Goal: Information Seeking & Learning: Check status

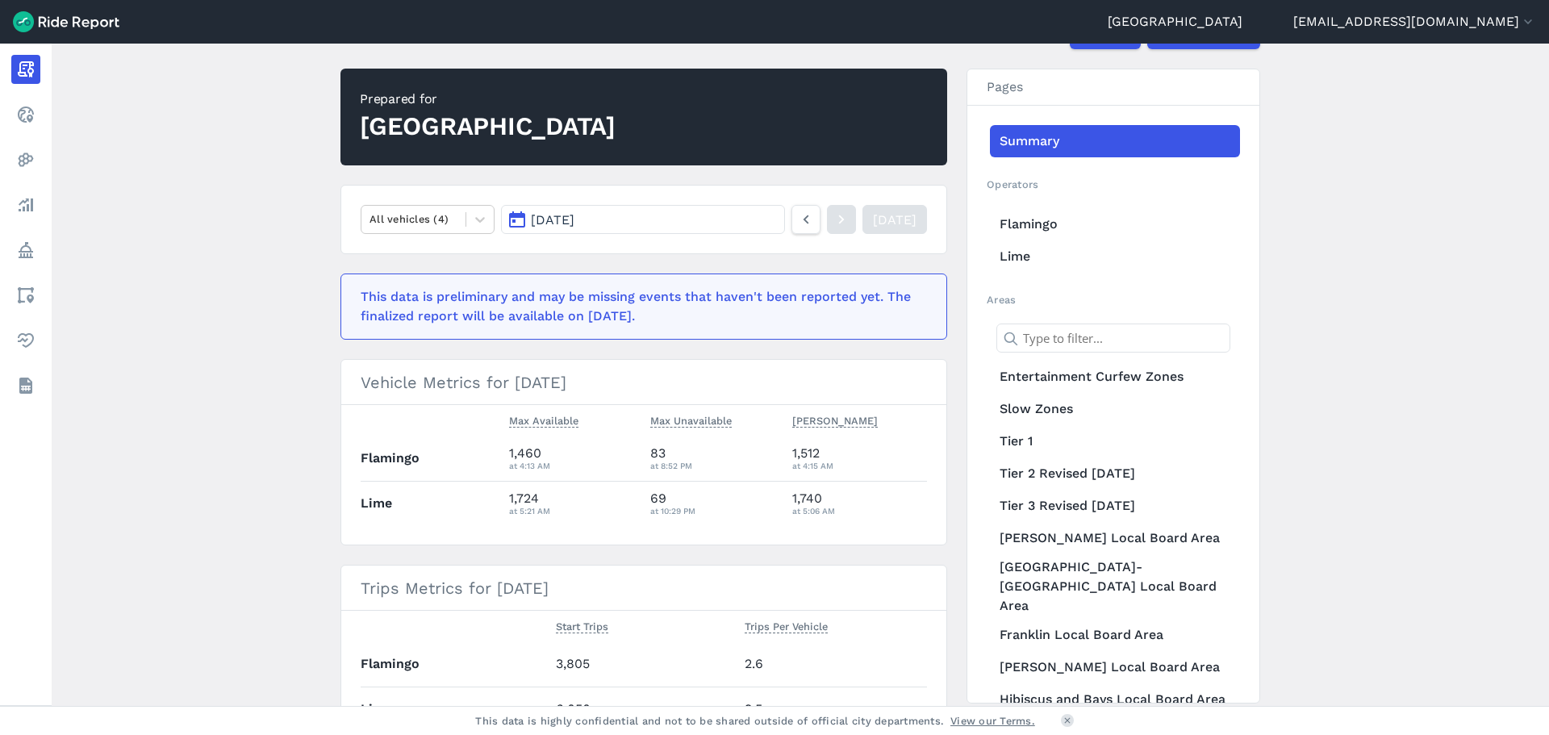
scroll to position [161, 0]
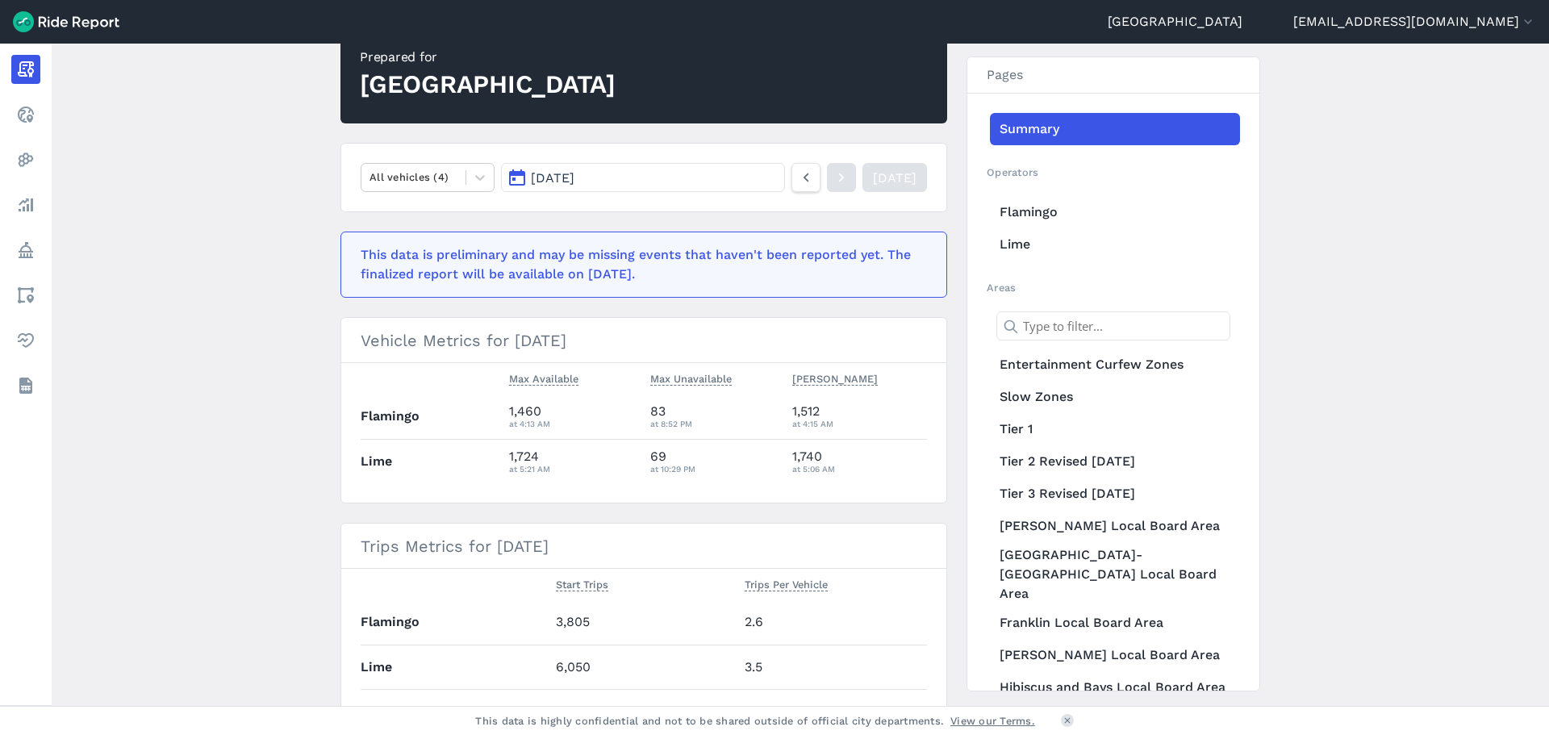
click at [290, 335] on main "[DATE] Daily Report Print Export CSV Prepared for Auckland All vehicles (4) [DA…" at bounding box center [801, 375] width 1498 height 662
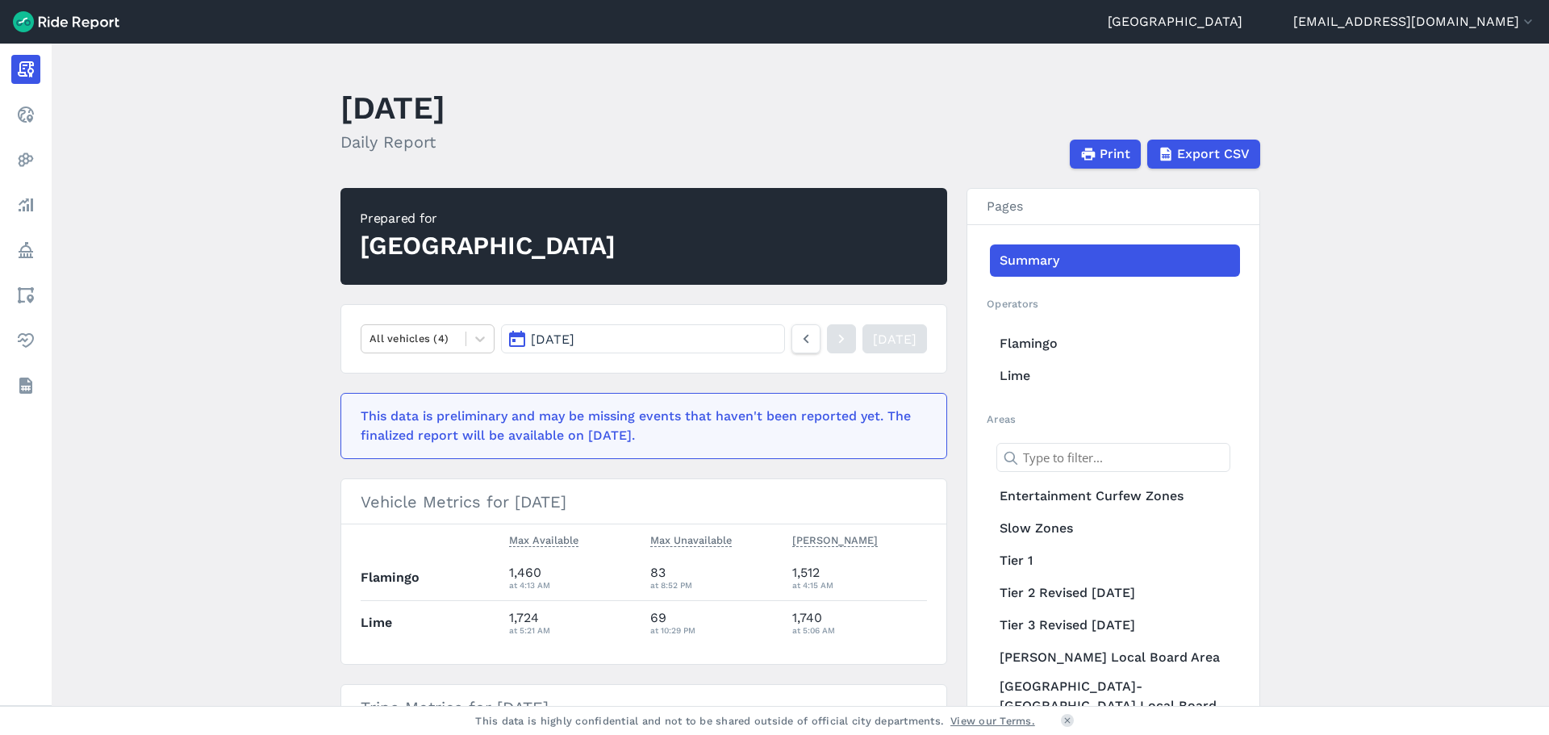
click at [628, 338] on button "[DATE]" at bounding box center [643, 338] width 284 height 29
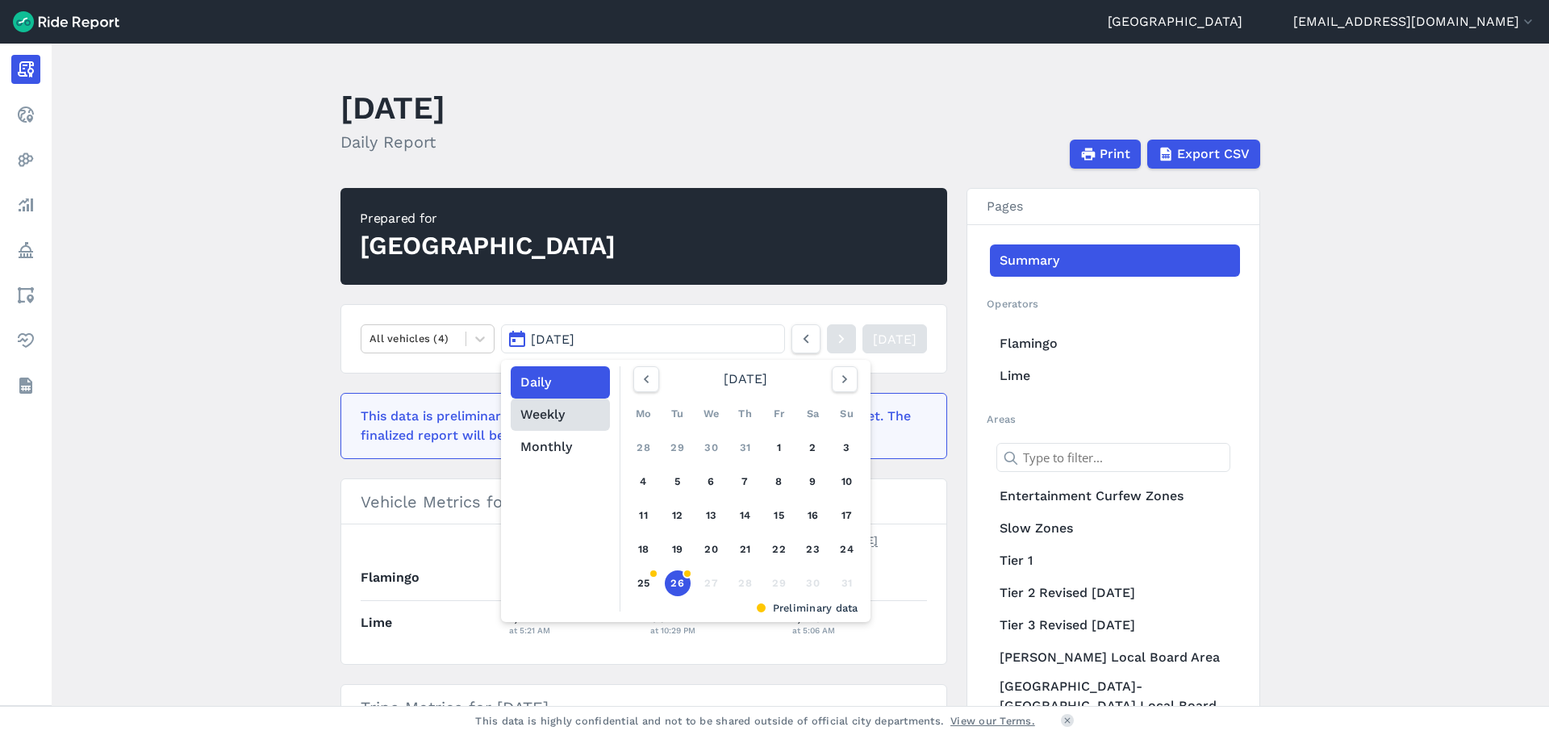
click at [579, 412] on button "Weekly" at bounding box center [560, 415] width 99 height 32
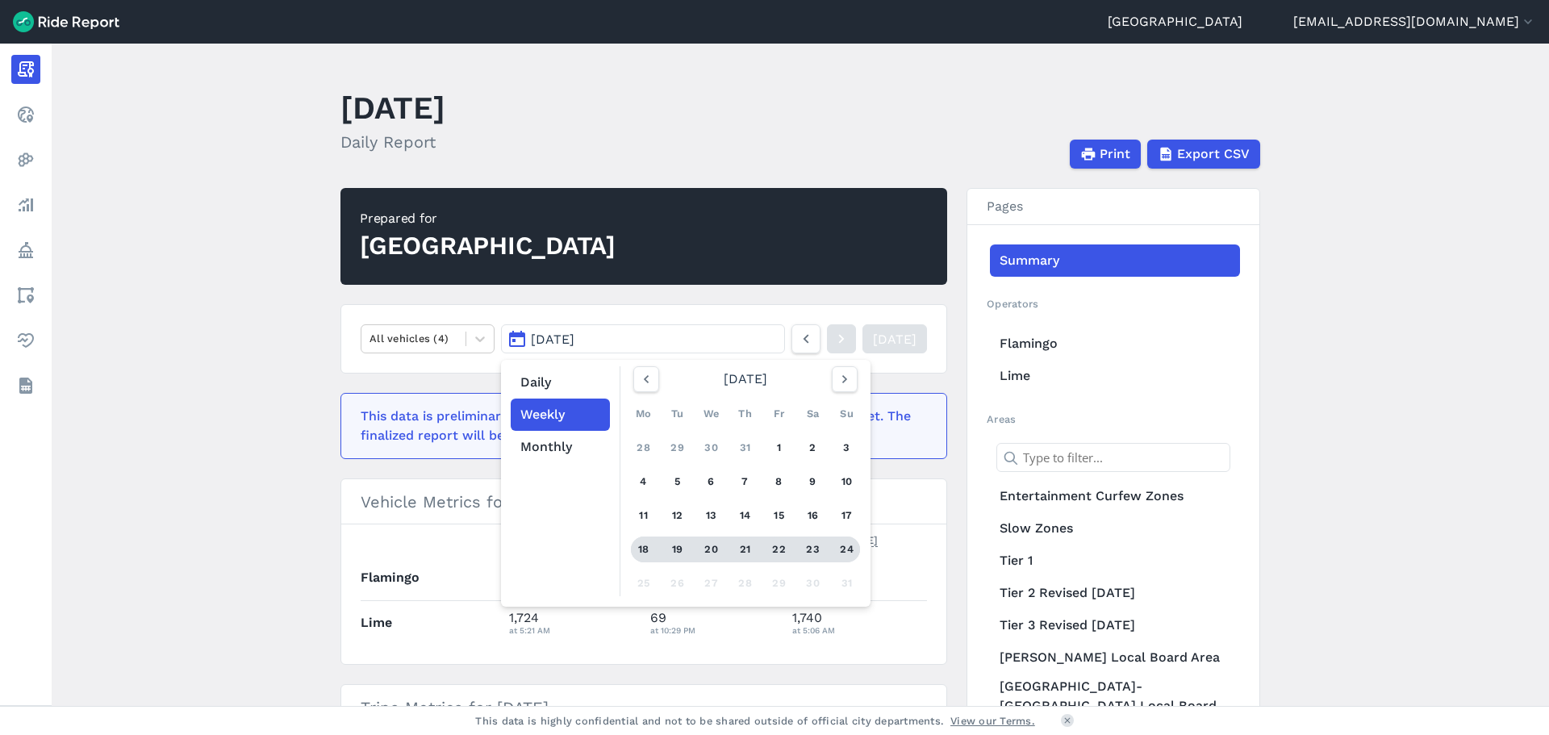
click at [790, 553] on link "18 19 20 21 22 23 24" at bounding box center [745, 550] width 229 height 26
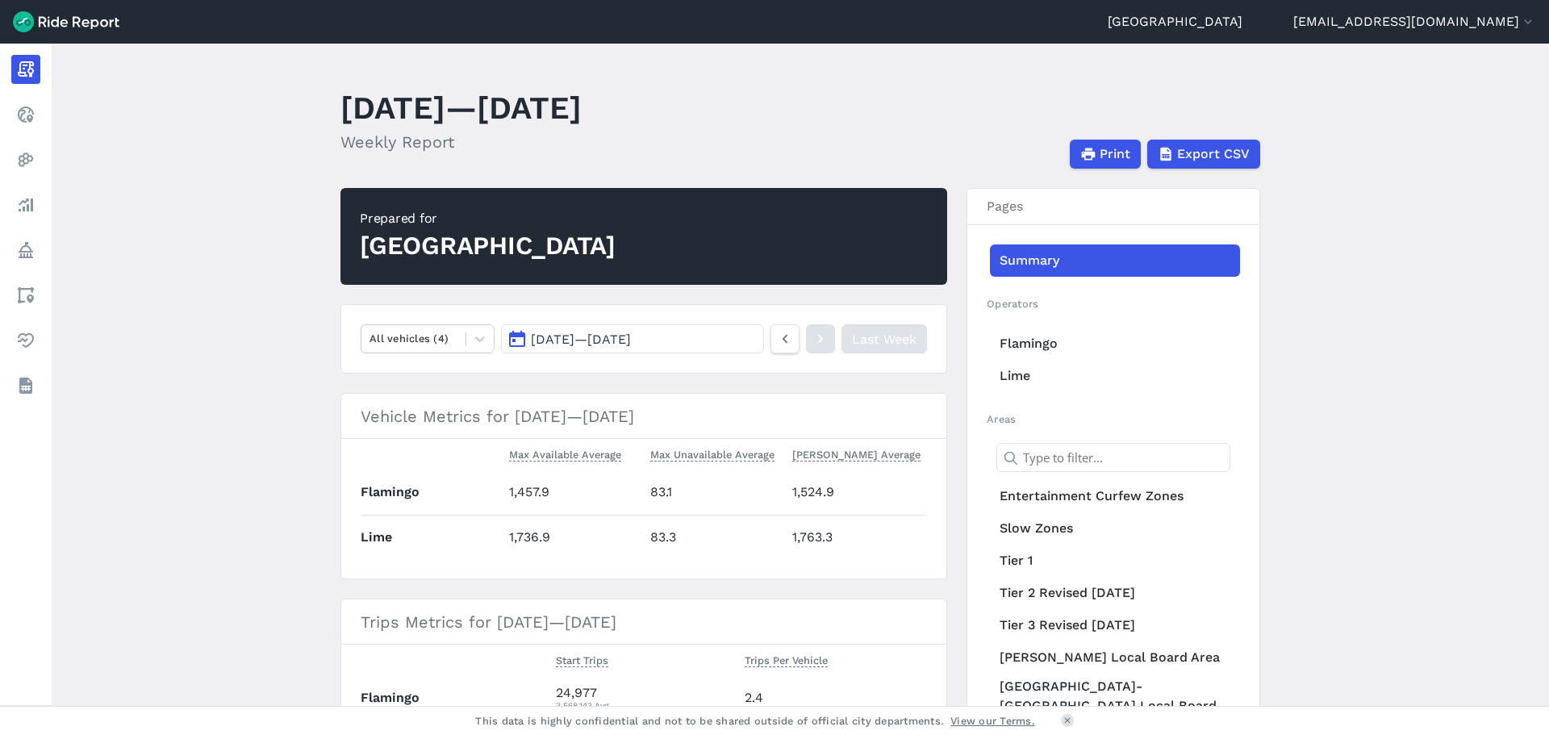
click at [262, 459] on main "[DATE]—[DATE] Weekly Report Print Export CSV Prepared for Auckland All vehicles…" at bounding box center [801, 375] width 1498 height 662
click at [420, 349] on div "All vehicles (4)" at bounding box center [413, 338] width 104 height 25
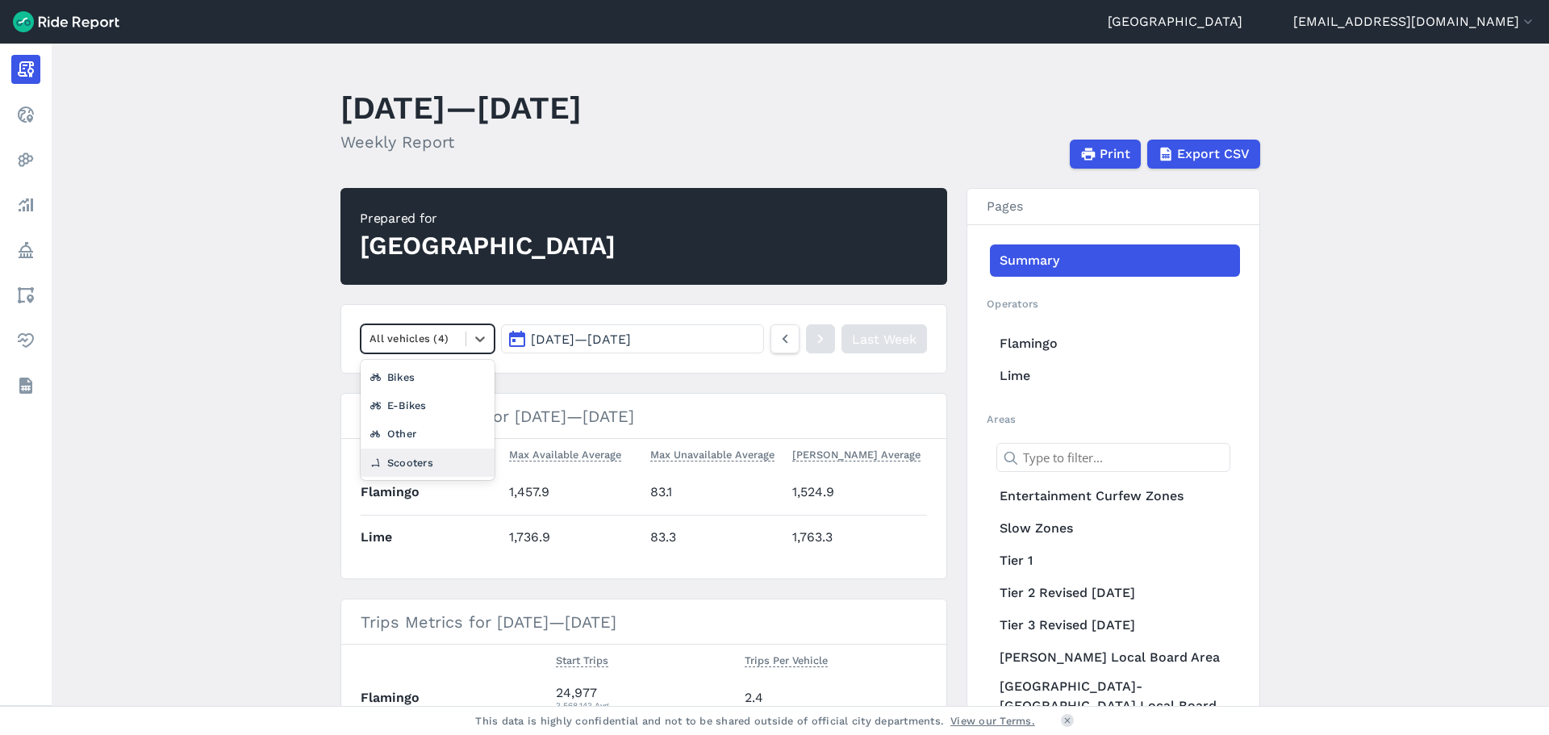
click at [303, 424] on main "[DATE]—[DATE] Weekly Report Print Export CSV Prepared for Auckland option Scoot…" at bounding box center [801, 375] width 1498 height 662
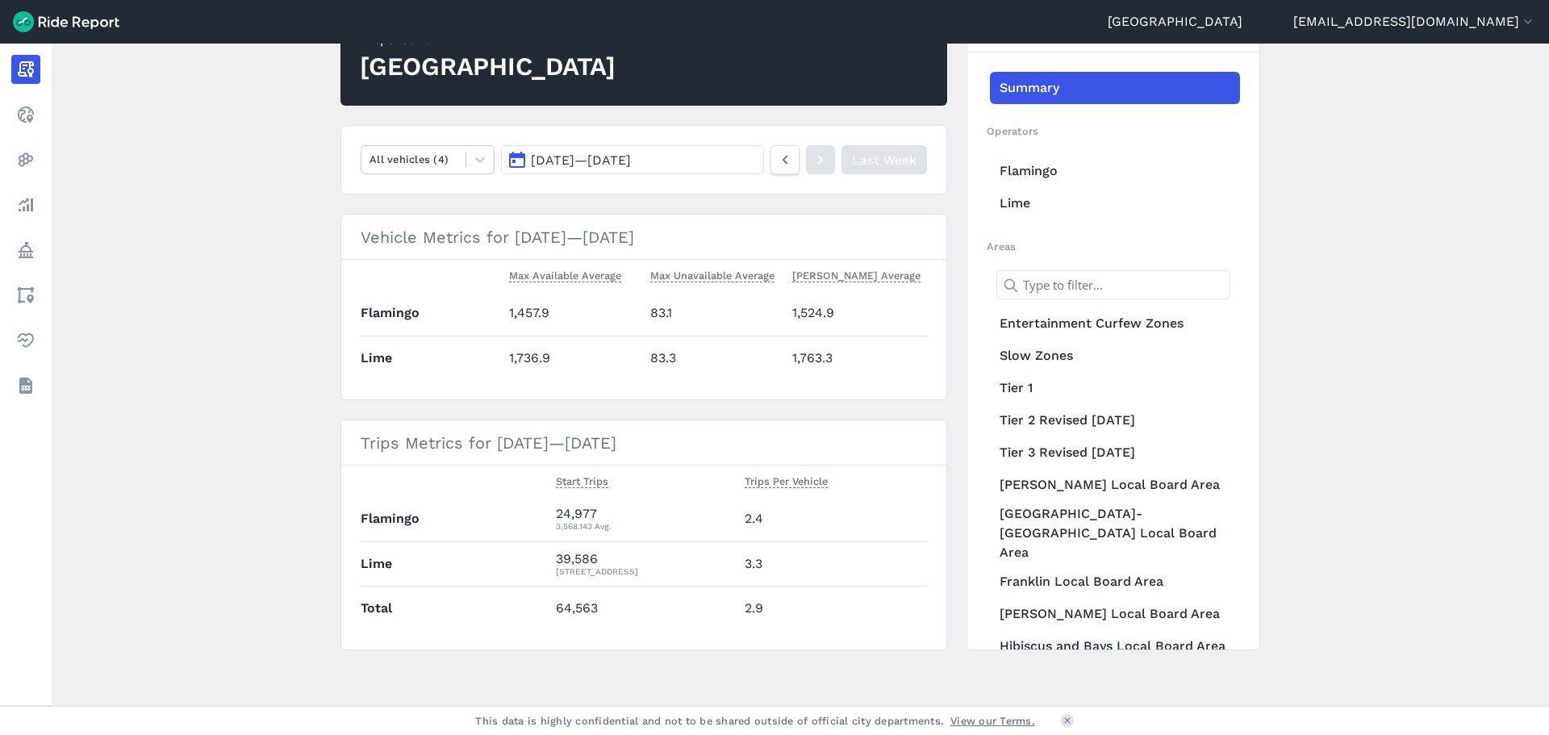
scroll to position [182, 0]
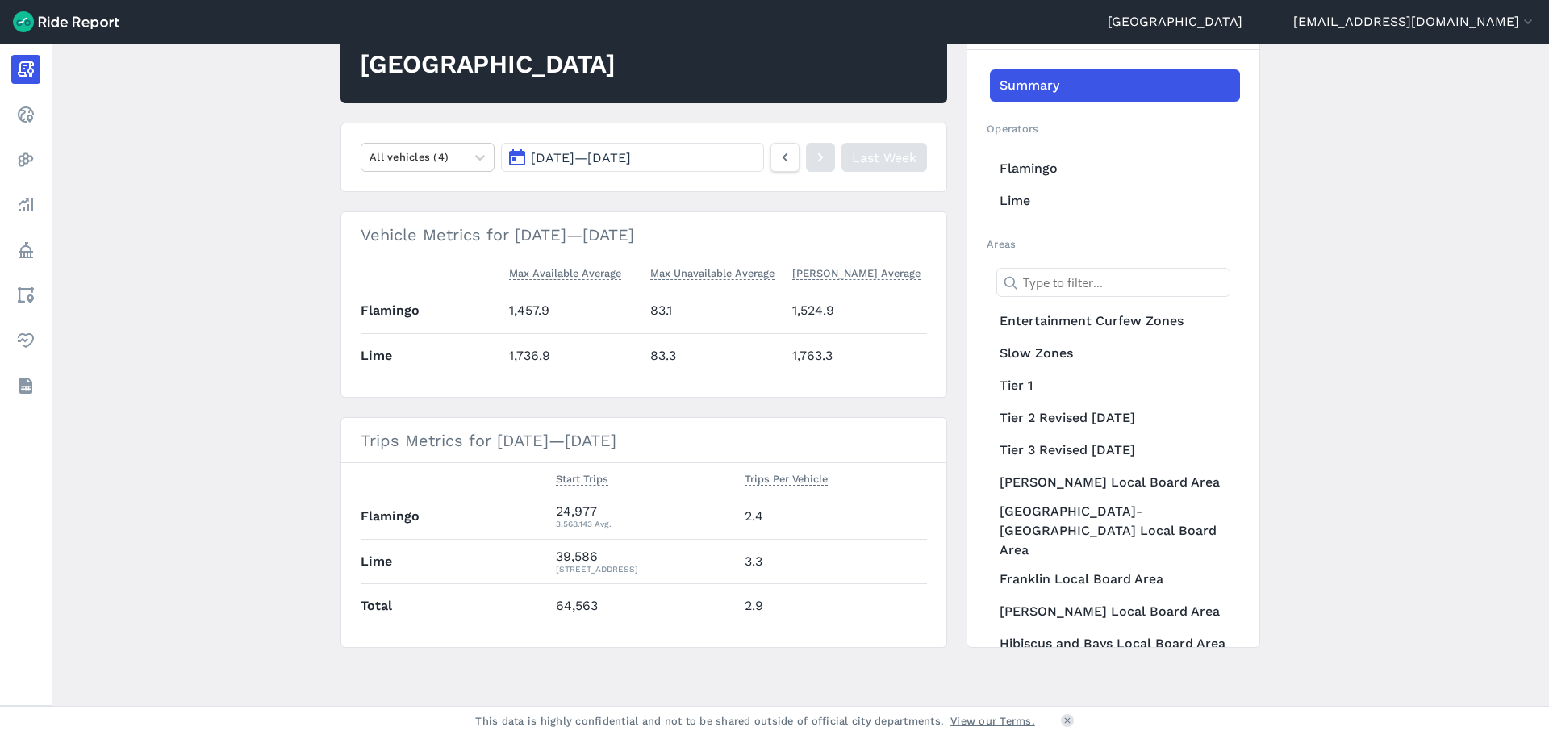
drag, startPoint x: 336, startPoint y: 442, endPoint x: 801, endPoint y: 444, distance: 465.6
click at [801, 444] on main "[DATE]—[DATE] Weekly Report Print Export CSV Prepared for Auckland All vehicles…" at bounding box center [801, 375] width 1498 height 662
click at [786, 464] on th "Trips Per Vehicle" at bounding box center [832, 478] width 189 height 31
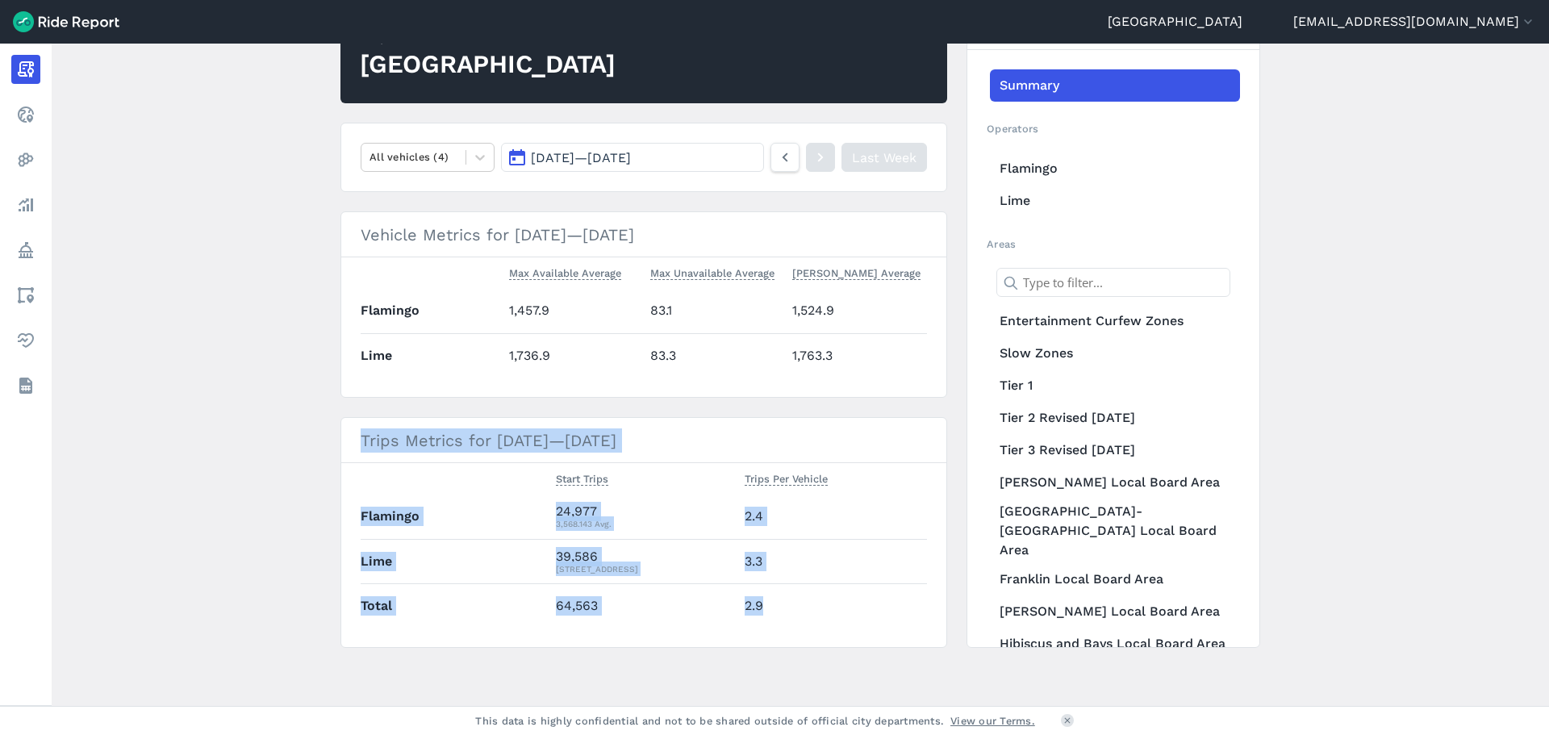
drag, startPoint x: 347, startPoint y: 430, endPoint x: 795, endPoint y: 604, distance: 480.5
click at [795, 604] on section "Trips Metrics for [DATE]—[DATE] Start Trips Trips Per Vehicle Flamingo 24,977 3…" at bounding box center [643, 532] width 607 height 231
click at [791, 606] on td "2.9" at bounding box center [832, 605] width 189 height 44
drag, startPoint x: 593, startPoint y: 605, endPoint x: 545, endPoint y: 516, distance: 101.1
click at [545, 518] on tbody "Flamingo 24,977 3,568.143 Avg. 2.4 Lime 39,586 5,655.143 Avg. 3.3 Total 64,563 …" at bounding box center [644, 561] width 566 height 133
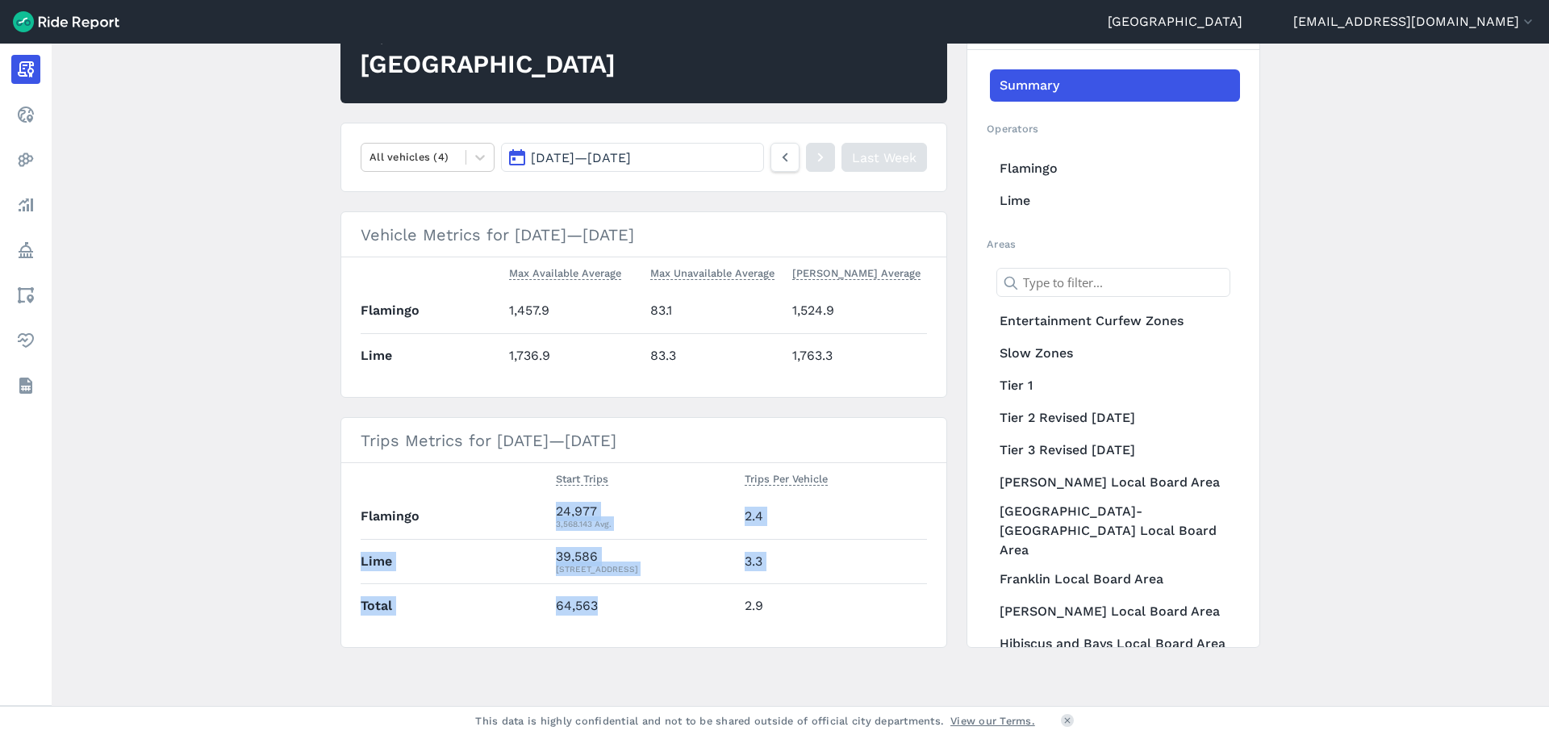
click at [549, 508] on td "24,977 3,568.143 Avg." at bounding box center [643, 517] width 189 height 44
drag, startPoint x: 612, startPoint y: 515, endPoint x: 587, endPoint y: 520, distance: 25.5
click at [539, 506] on tr "Flamingo 24,977 3,568.143 Avg. 2.4" at bounding box center [644, 517] width 566 height 44
click at [620, 524] on div "3,568.143 Avg." at bounding box center [644, 523] width 176 height 15
drag, startPoint x: 607, startPoint y: 513, endPoint x: 553, endPoint y: 512, distance: 54.1
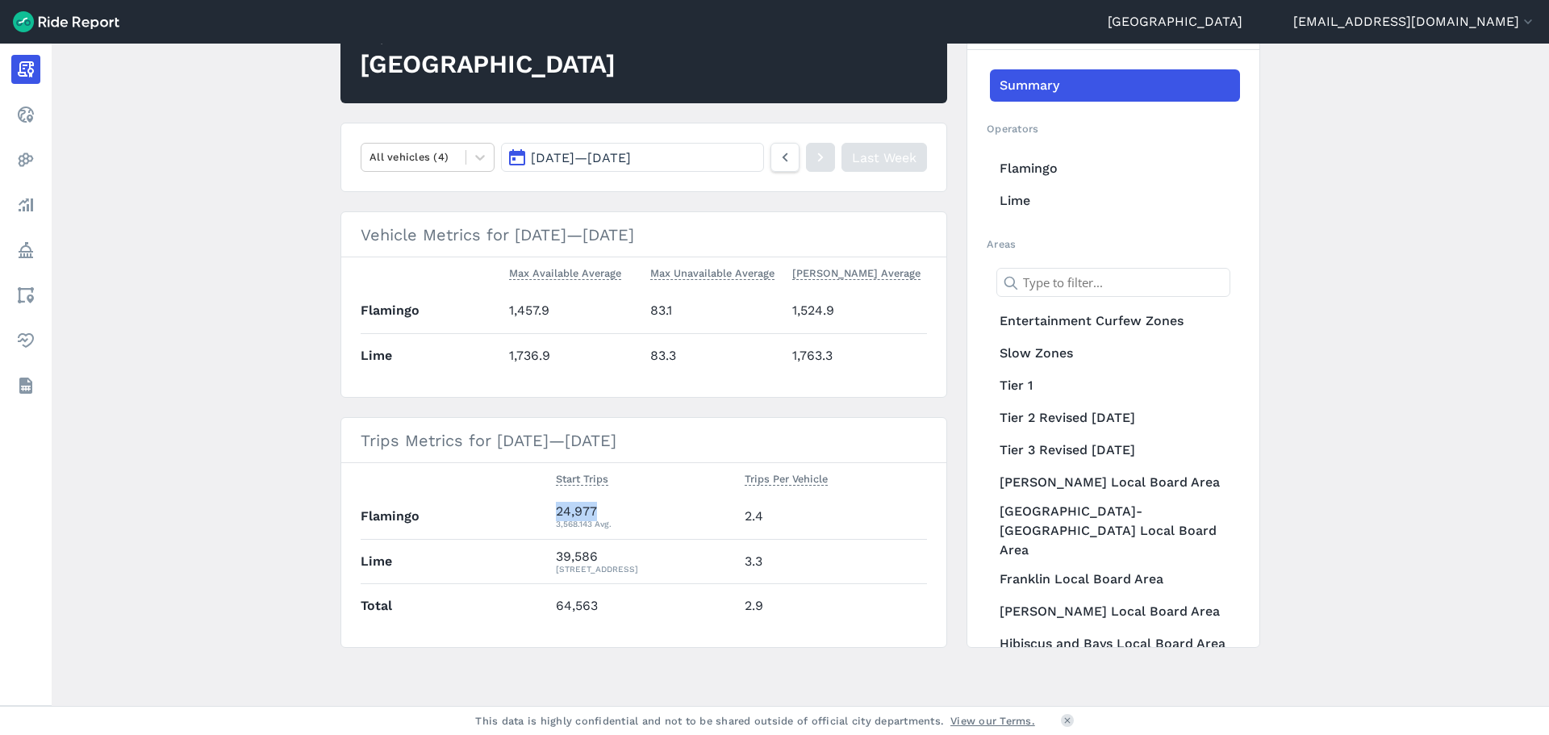
click at [553, 512] on td "24,977 3,568.143 Avg." at bounding box center [643, 517] width 189 height 44
drag, startPoint x: 604, startPoint y: 616, endPoint x: 551, endPoint y: 608, distance: 53.9
click at [551, 608] on td "64,563" at bounding box center [643, 605] width 189 height 44
click at [613, 618] on td "64,563" at bounding box center [643, 605] width 189 height 44
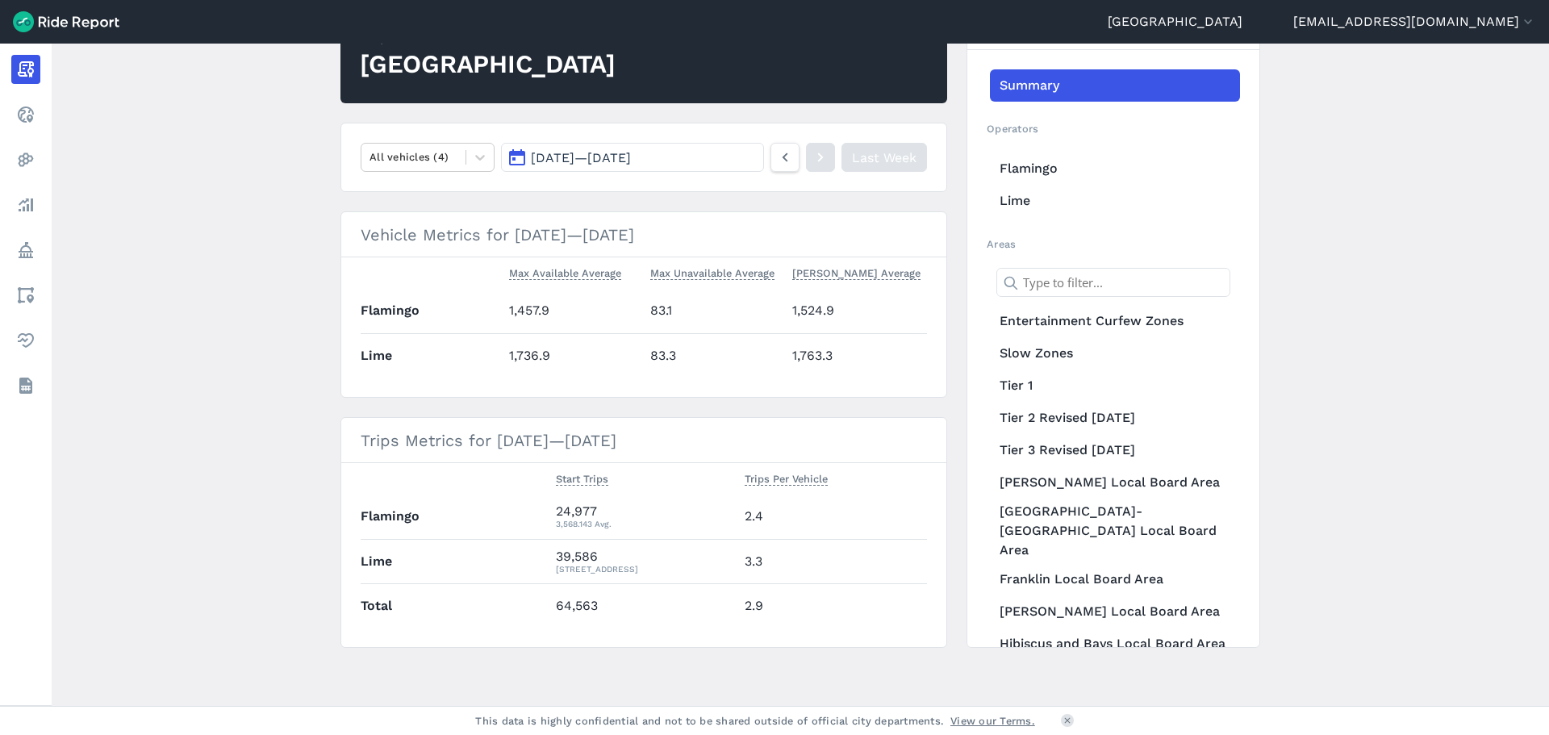
click at [629, 623] on td "64,563" at bounding box center [643, 605] width 189 height 44
click at [595, 553] on div "39,586 5,655.143 Avg." at bounding box center [644, 561] width 176 height 29
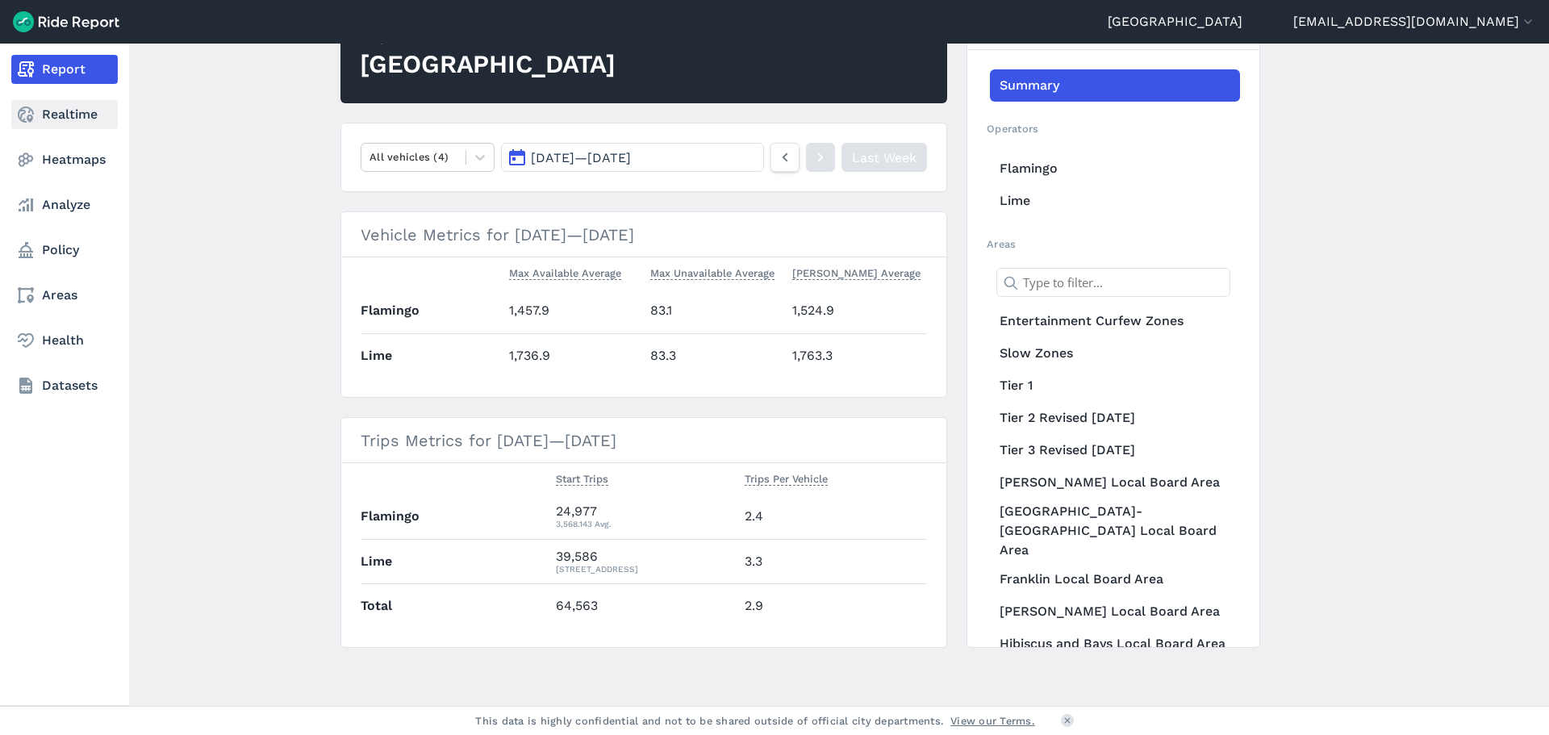
click at [27, 116] on icon at bounding box center [25, 114] width 19 height 19
